Goal: Transaction & Acquisition: Book appointment/travel/reservation

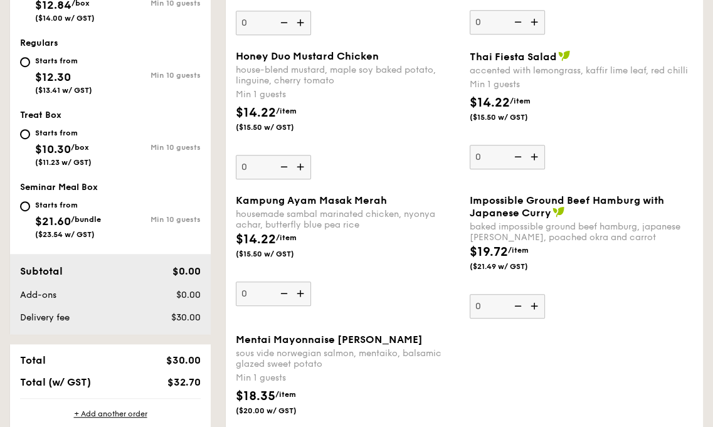
scroll to position [439, 0]
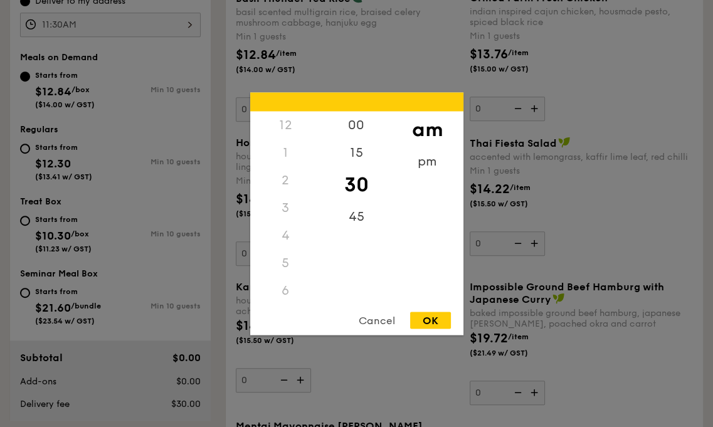
click at [158, 16] on div "11:30AM 12 1 2 3 4 5 6 7 8 9 10 11 00 15 30 45 am pm Cancel OK" at bounding box center [110, 25] width 181 height 24
click at [282, 122] on div "12" at bounding box center [285, 125] width 71 height 28
click at [290, 125] on div "12" at bounding box center [285, 125] width 71 height 28
click at [432, 167] on div "pm" at bounding box center [427, 165] width 71 height 36
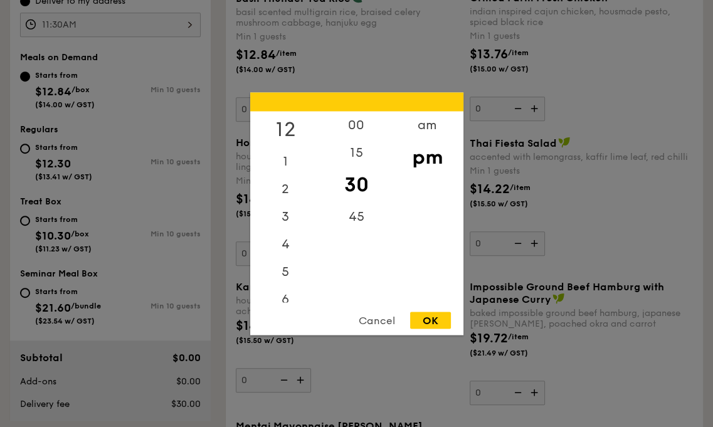
click at [280, 127] on div "12" at bounding box center [285, 129] width 71 height 36
click at [361, 128] on div "00" at bounding box center [356, 129] width 71 height 36
click at [432, 319] on div "OK" at bounding box center [430, 320] width 41 height 17
type input "12:00PM"
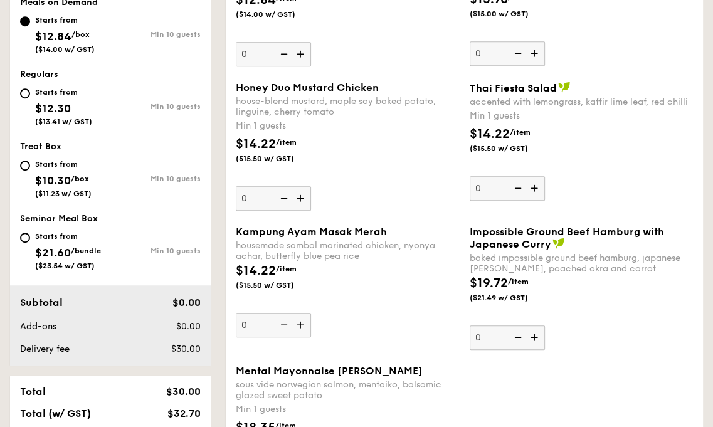
scroll to position [439, 0]
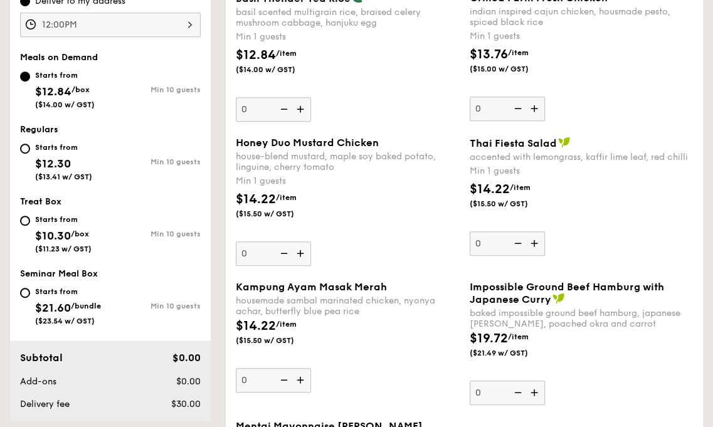
click at [102, 21] on div "12:00PM" at bounding box center [110, 25] width 181 height 24
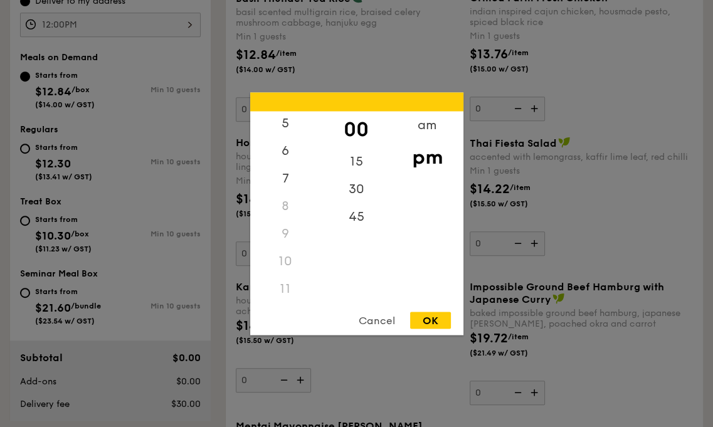
scroll to position [149, 0]
click at [436, 319] on div "OK" at bounding box center [430, 320] width 41 height 17
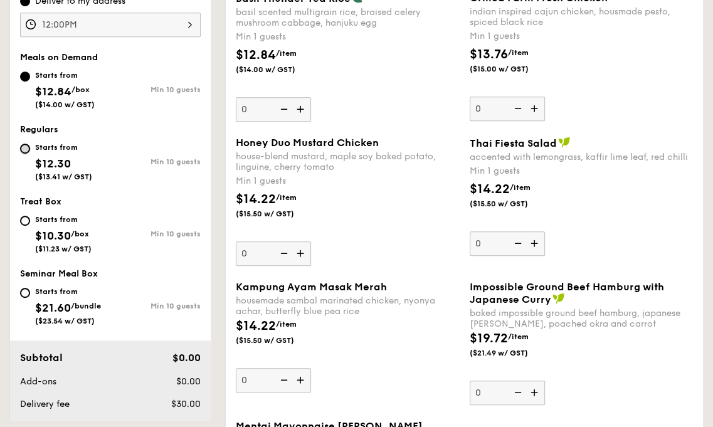
click at [24, 147] on input "Starts from $12.30 ($13.41 w/ GST) Min 10 guests" at bounding box center [25, 149] width 10 height 10
radio input "true"
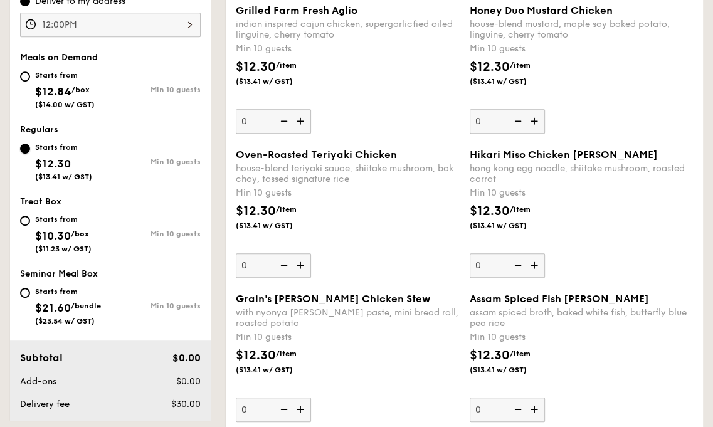
scroll to position [439, 0]
click at [26, 289] on input "Starts from $21.60 /bundle ($23.54 w/ GST) Min 10 guests" at bounding box center [25, 293] width 10 height 10
radio input "true"
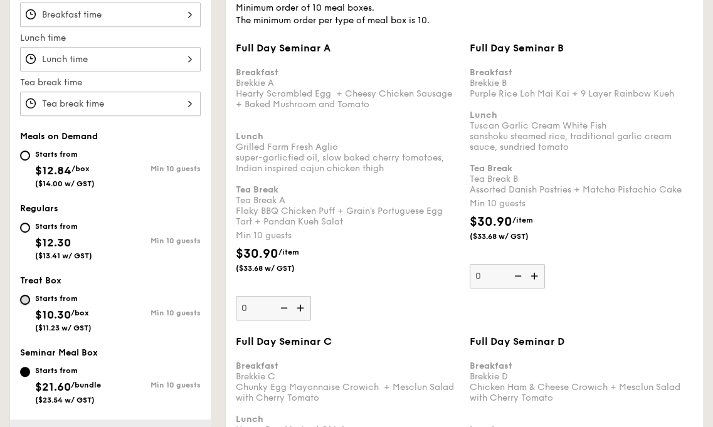
click at [25, 296] on input "Starts from $10.30 /box ($11.23 w/ GST) Min 10 guests" at bounding box center [25, 300] width 10 height 10
radio input "true"
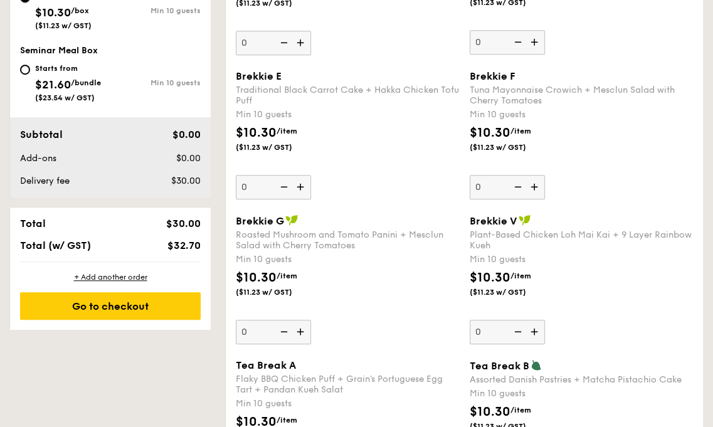
scroll to position [412, 0]
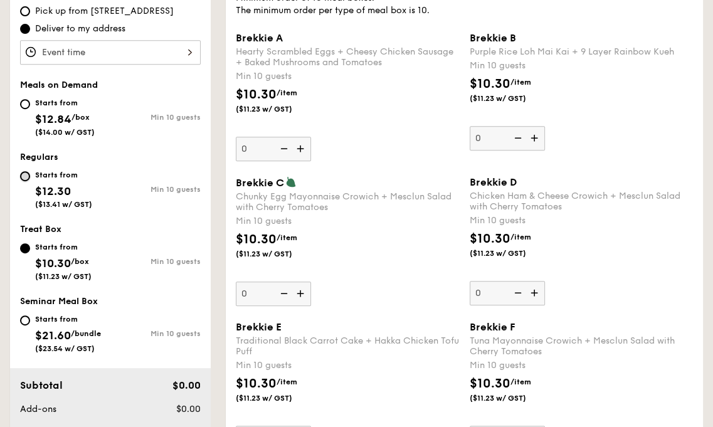
click at [26, 173] on input "Starts from $12.30 ($13.41 w/ GST) Min 10 guests" at bounding box center [25, 176] width 10 height 10
radio input "true"
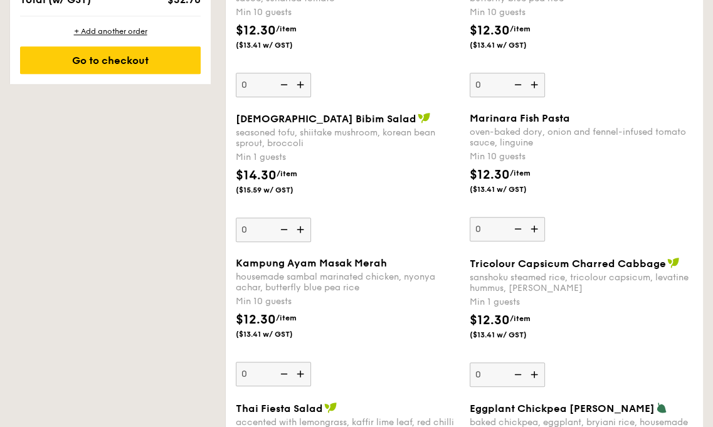
scroll to position [913, 0]
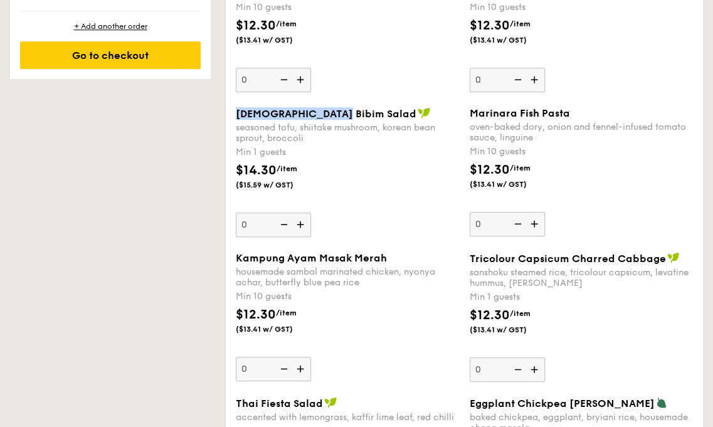
drag, startPoint x: 238, startPoint y: 112, endPoint x: 334, endPoint y: 113, distance: 96.0
click at [334, 113] on span "[DEMOGRAPHIC_DATA] Bibim Salad" at bounding box center [326, 114] width 181 height 12
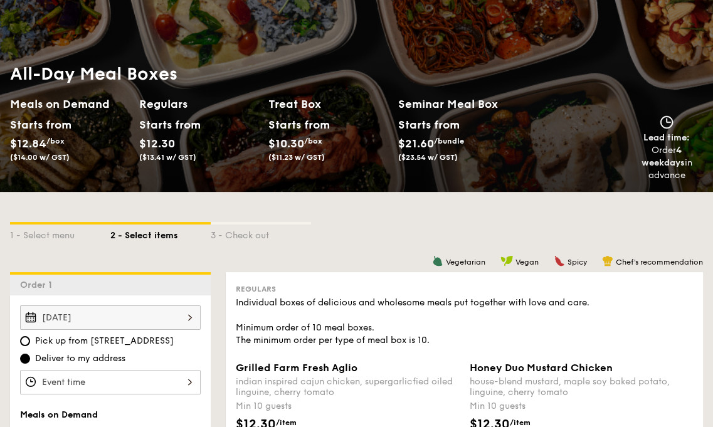
scroll to position [0, 0]
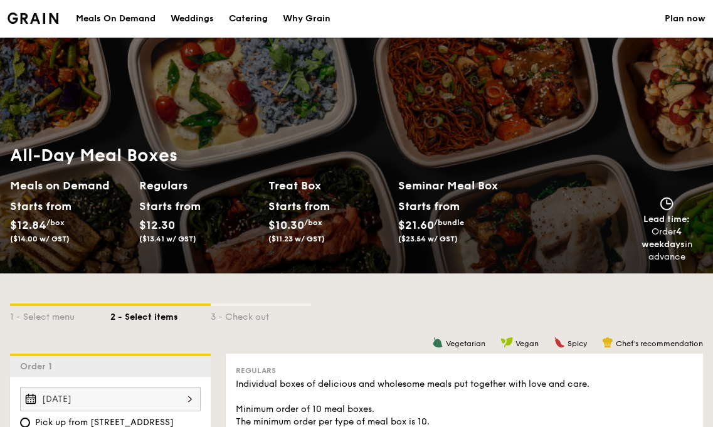
select select
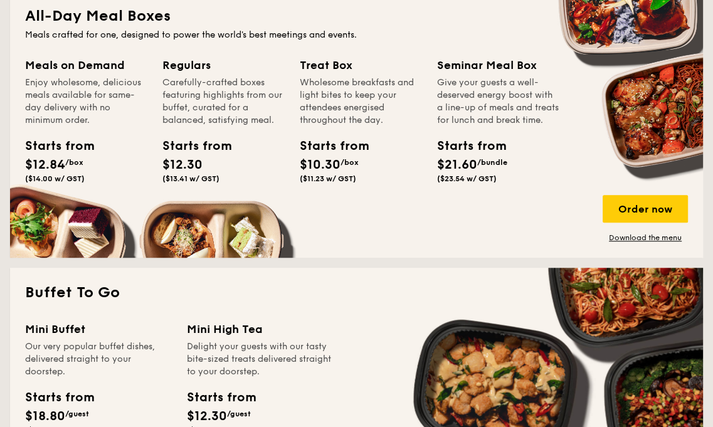
scroll to position [551, 0]
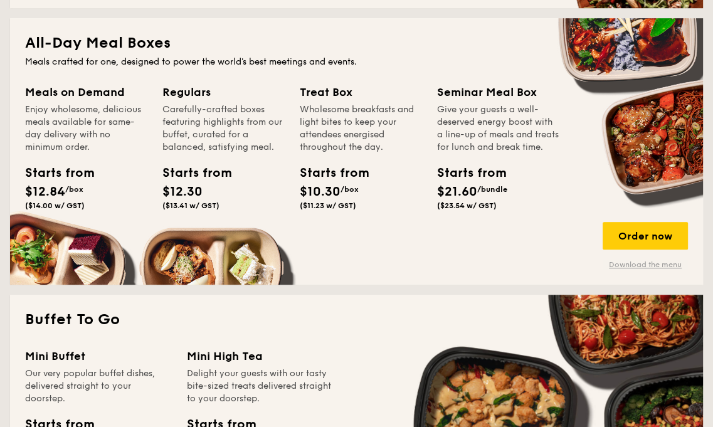
click at [668, 265] on link "Download the menu" at bounding box center [645, 265] width 85 height 10
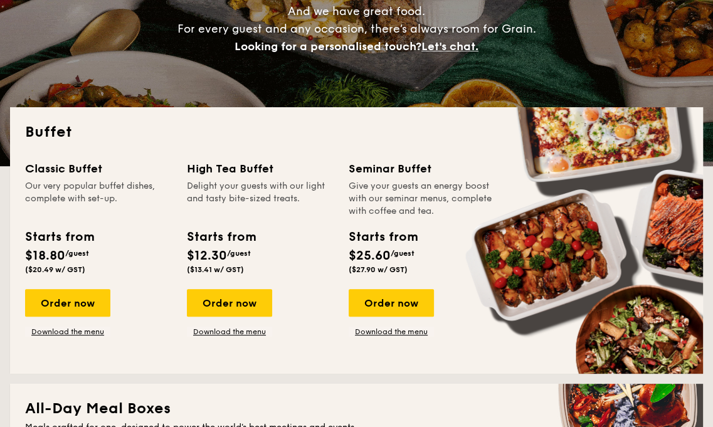
scroll to position [174, 0]
